Goal: Entertainment & Leisure: Consume media (video, audio)

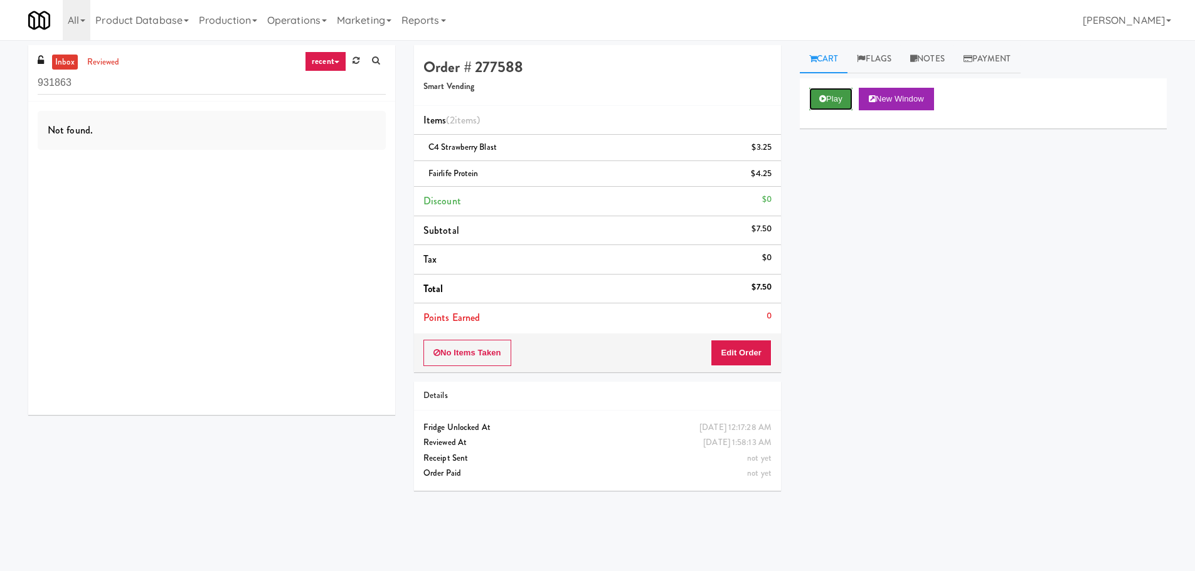
click at [816, 110] on button "Play" at bounding box center [830, 99] width 43 height 23
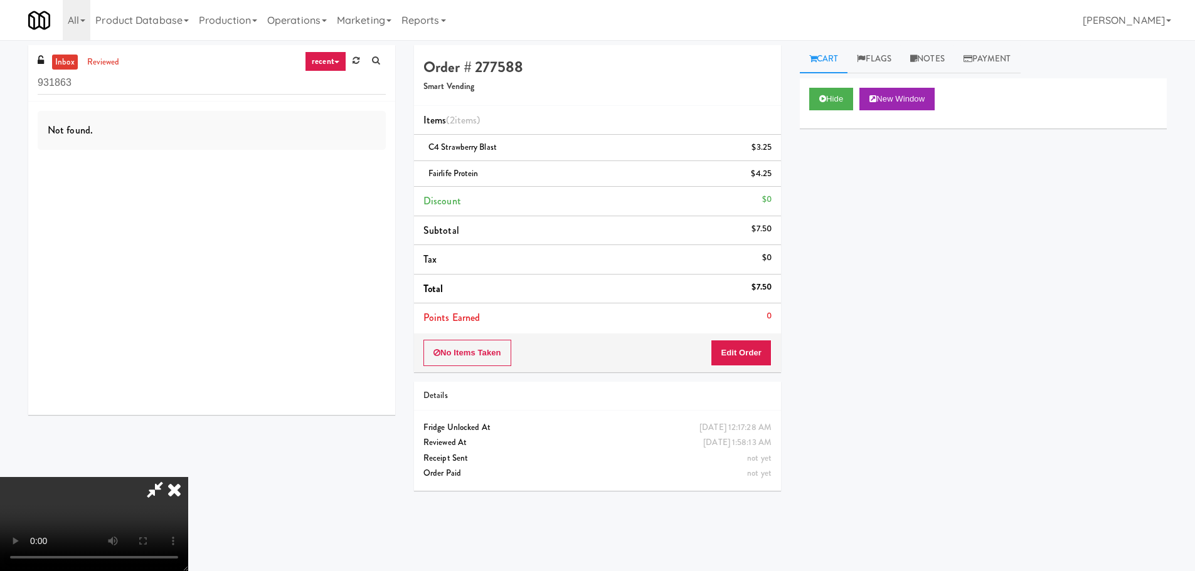
scroll to position [153, 0]
click at [188, 477] on video at bounding box center [94, 524] width 188 height 94
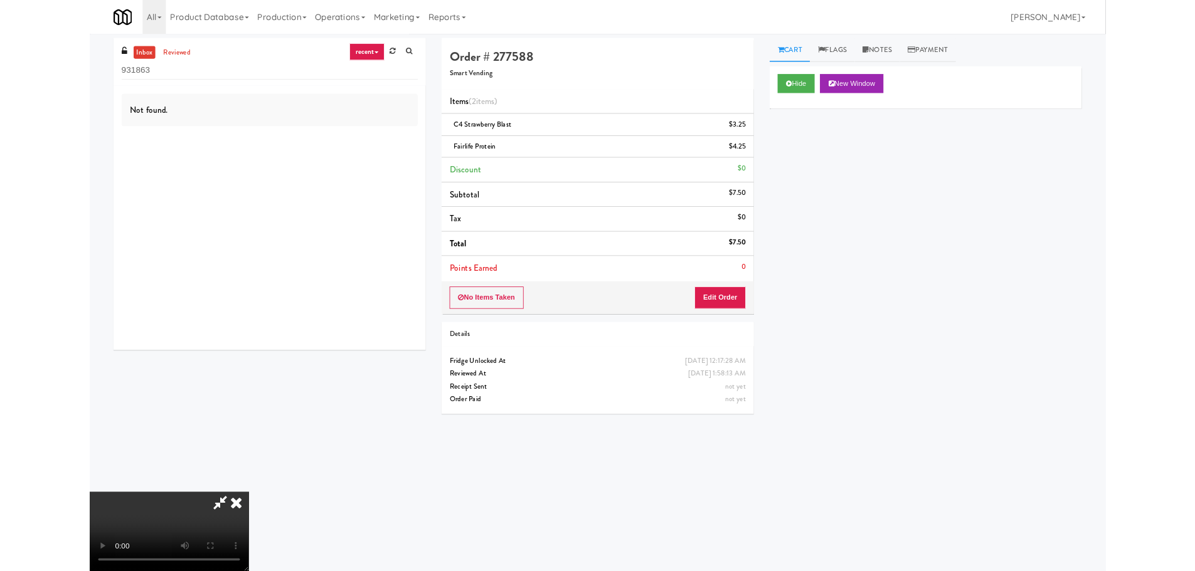
scroll to position [0, 0]
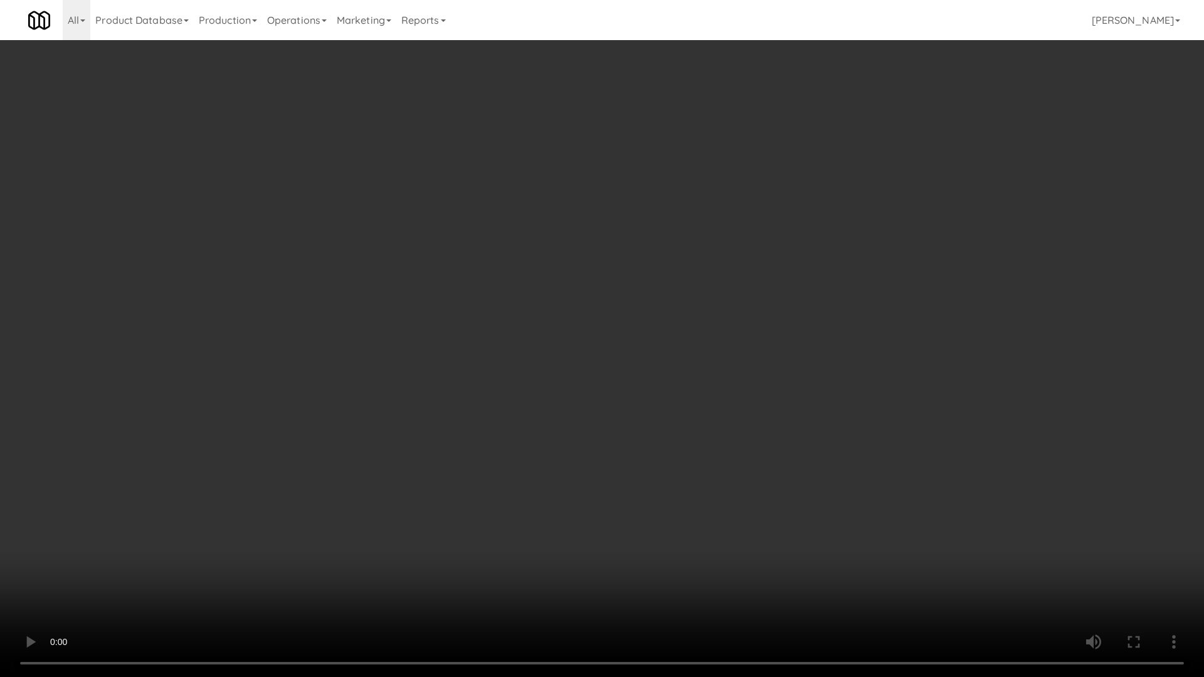
click at [663, 397] on video at bounding box center [602, 338] width 1204 height 677
click at [648, 380] on video at bounding box center [602, 338] width 1204 height 677
click at [651, 380] on video at bounding box center [602, 338] width 1204 height 677
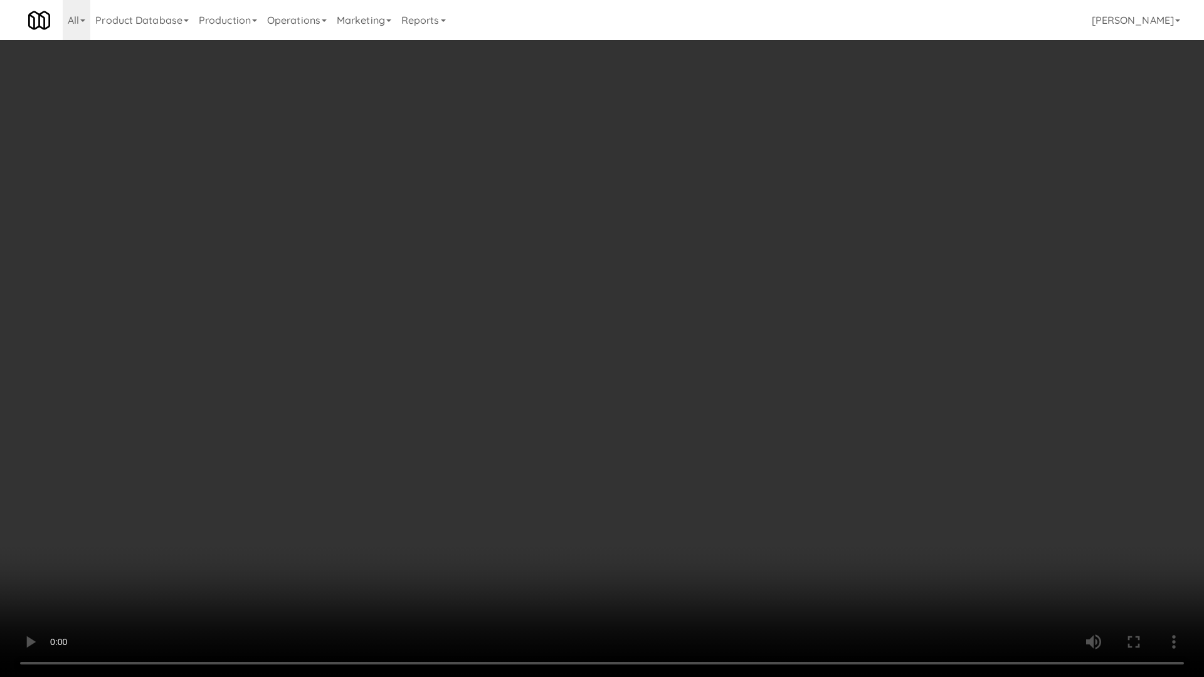
click at [669, 378] on video at bounding box center [602, 338] width 1204 height 677
click at [670, 377] on video at bounding box center [602, 338] width 1204 height 677
click at [718, 390] on video at bounding box center [602, 338] width 1204 height 677
click at [582, 378] on video at bounding box center [602, 338] width 1204 height 677
click at [595, 324] on video at bounding box center [602, 338] width 1204 height 677
